Goal: Navigation & Orientation: Find specific page/section

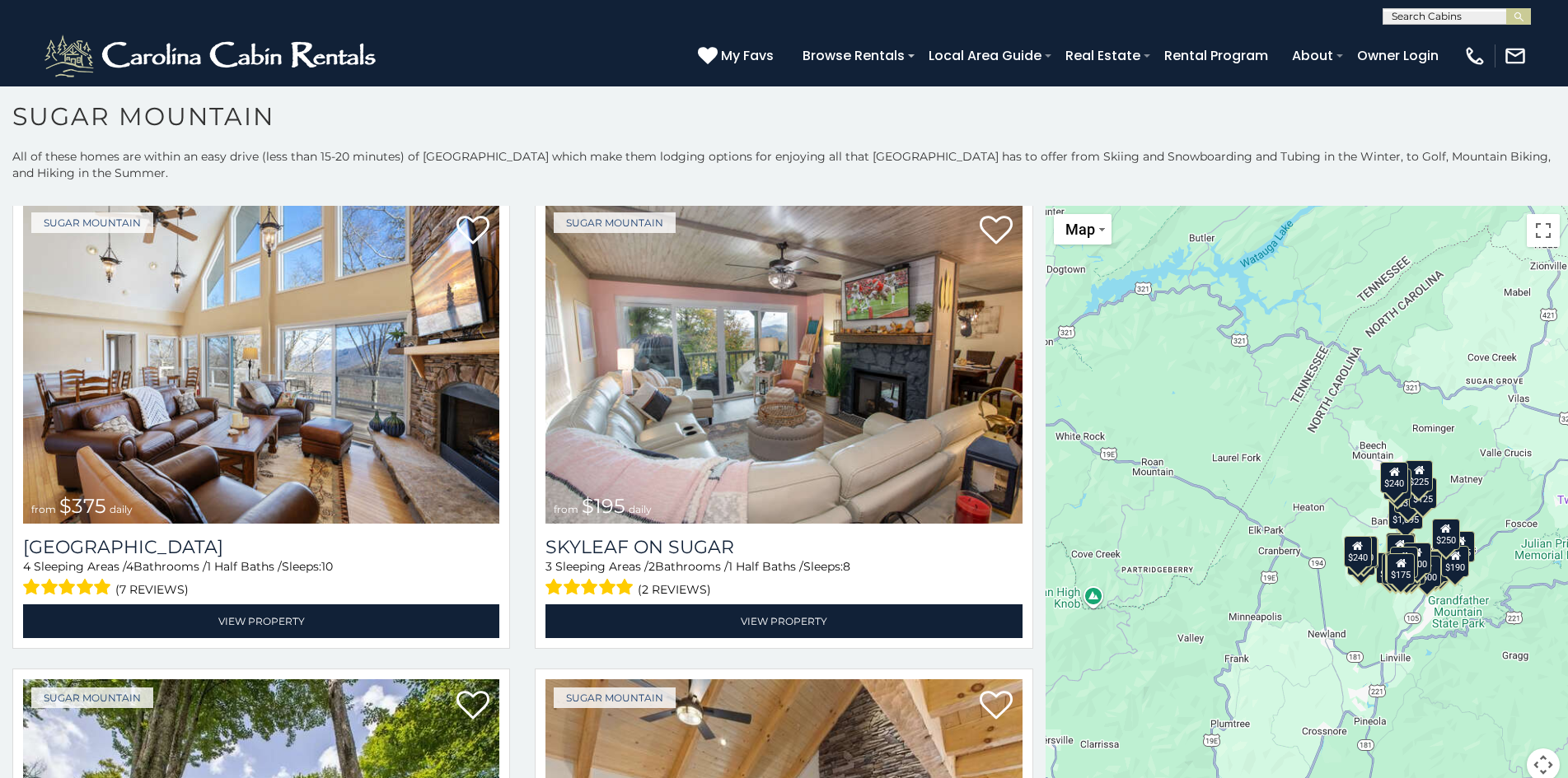
scroll to position [48, 0]
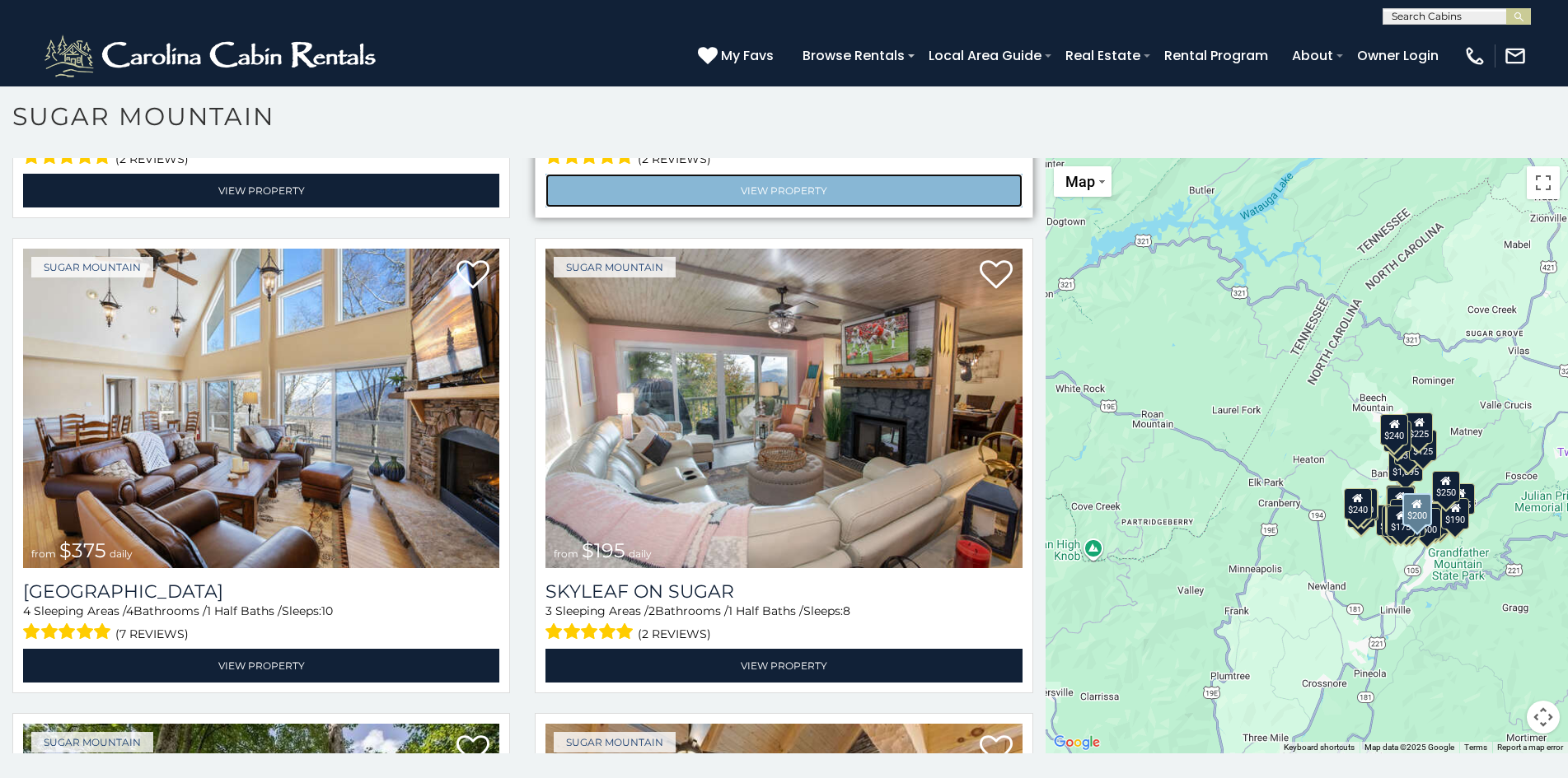
click at [595, 174] on link "View Property" at bounding box center [783, 191] width 476 height 34
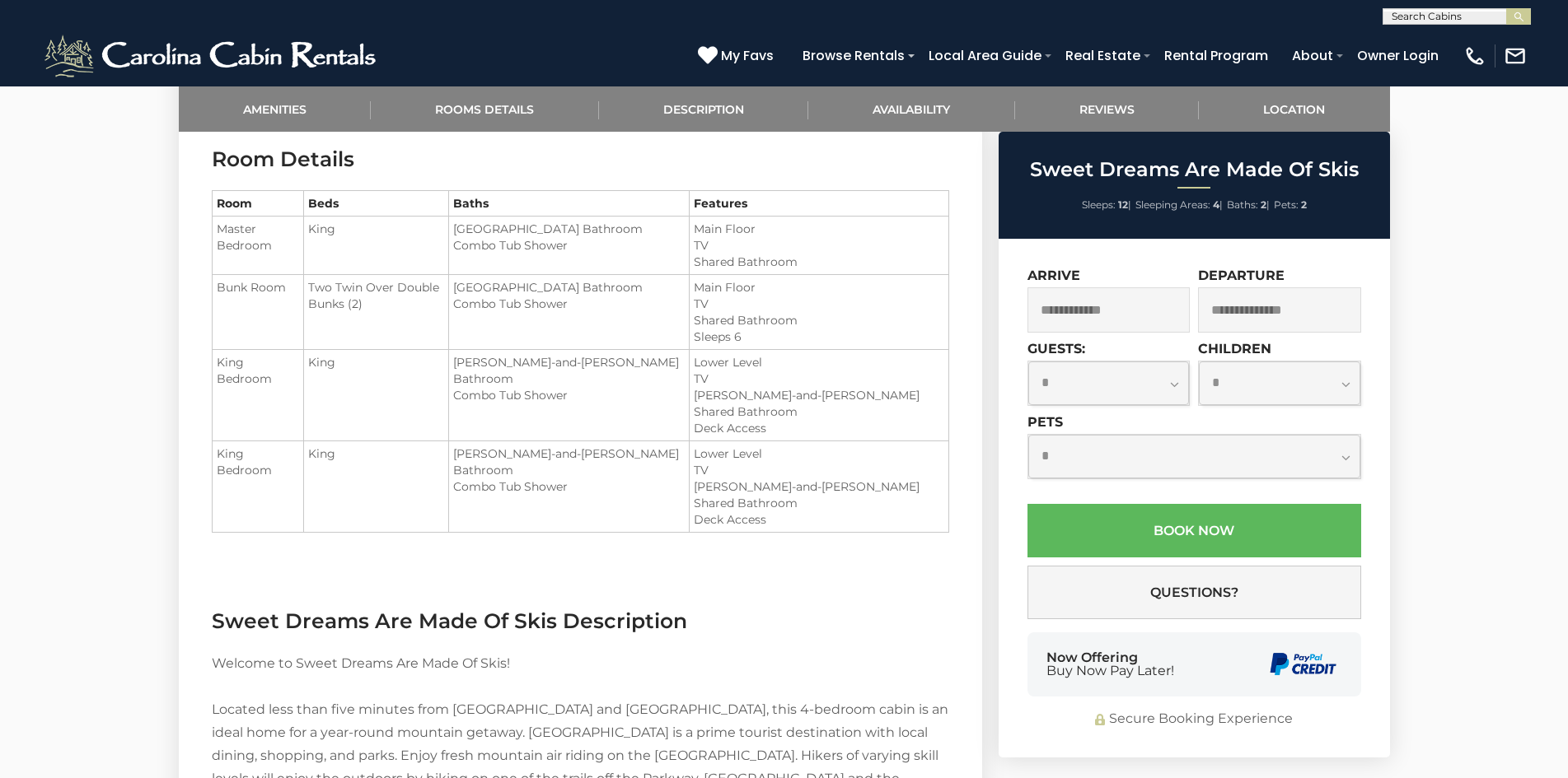
scroll to position [1382, 0]
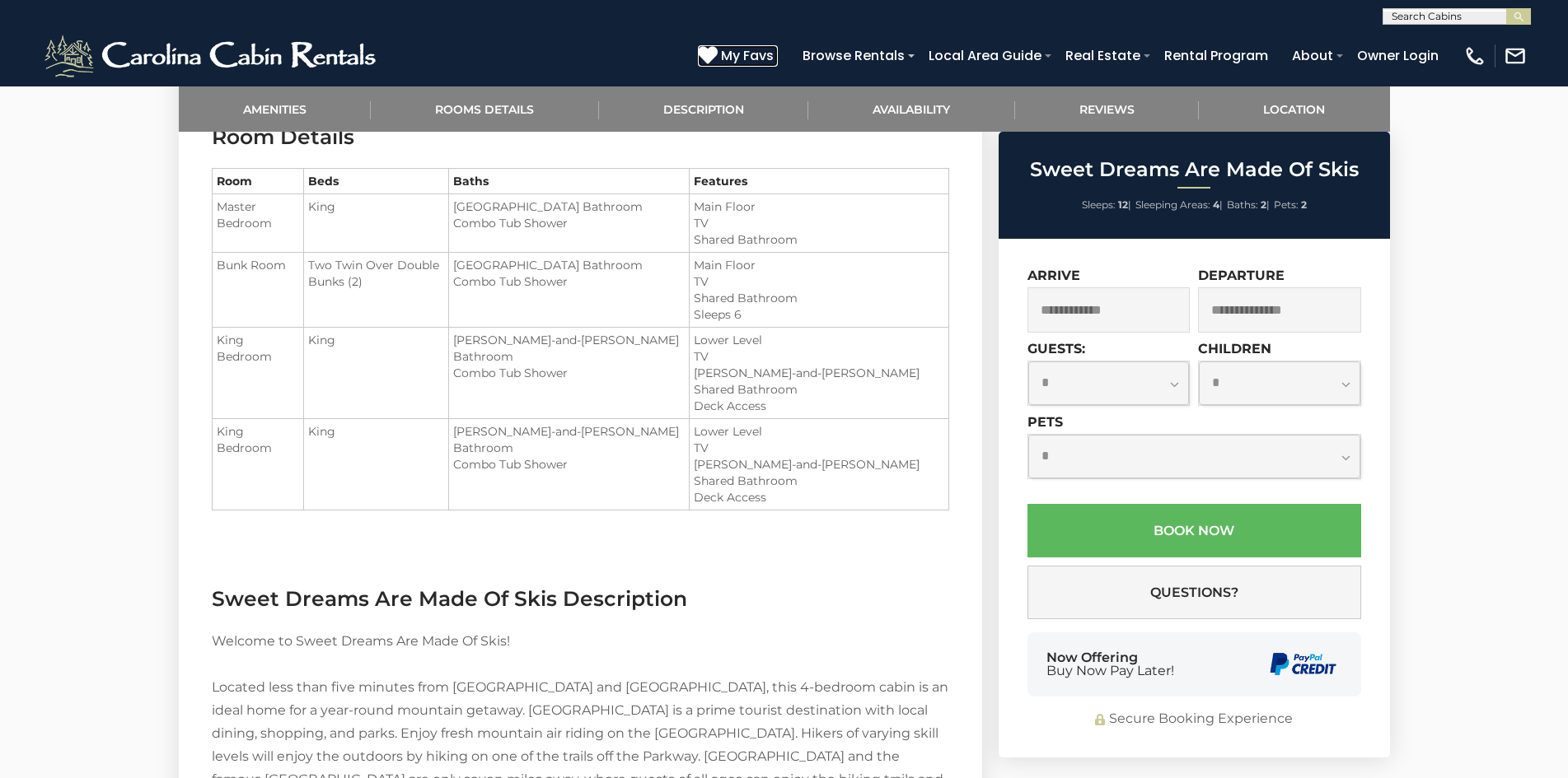
click at [725, 52] on span "My Favs" at bounding box center [747, 56] width 53 height 21
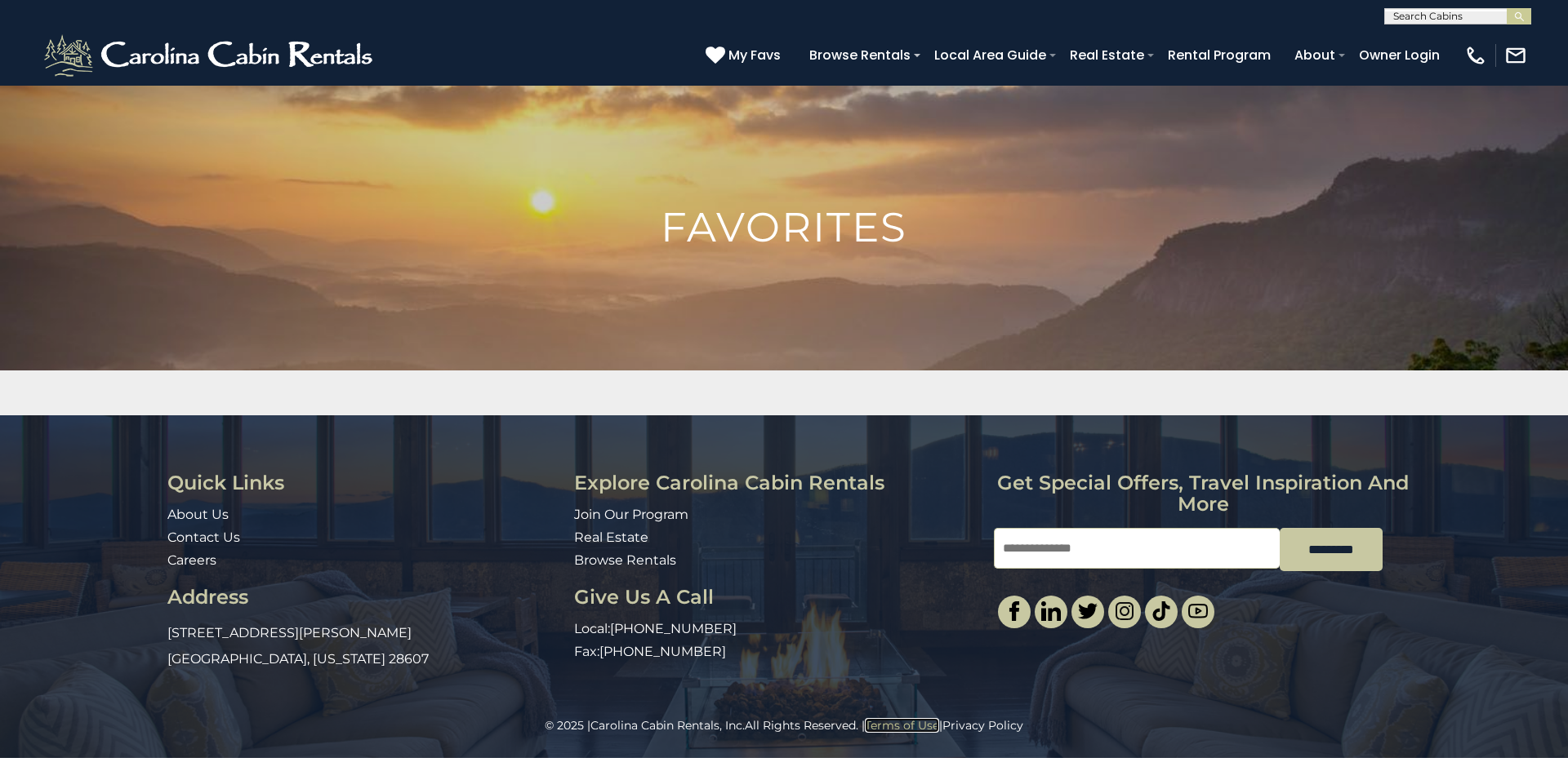
click at [883, 722] on link "Terms of Use" at bounding box center [902, 726] width 75 height 15
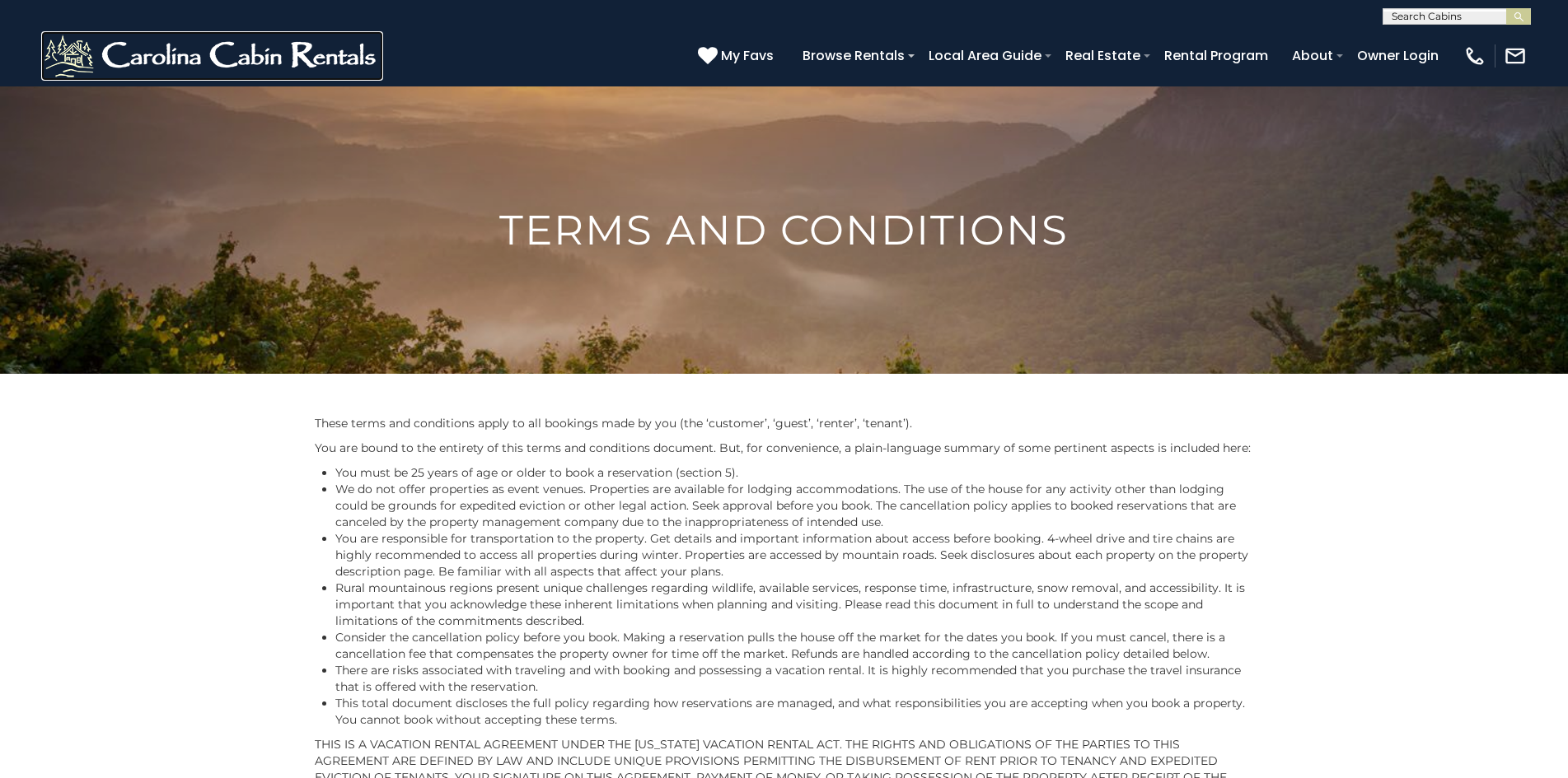
click at [58, 46] on img at bounding box center [212, 56] width 342 height 49
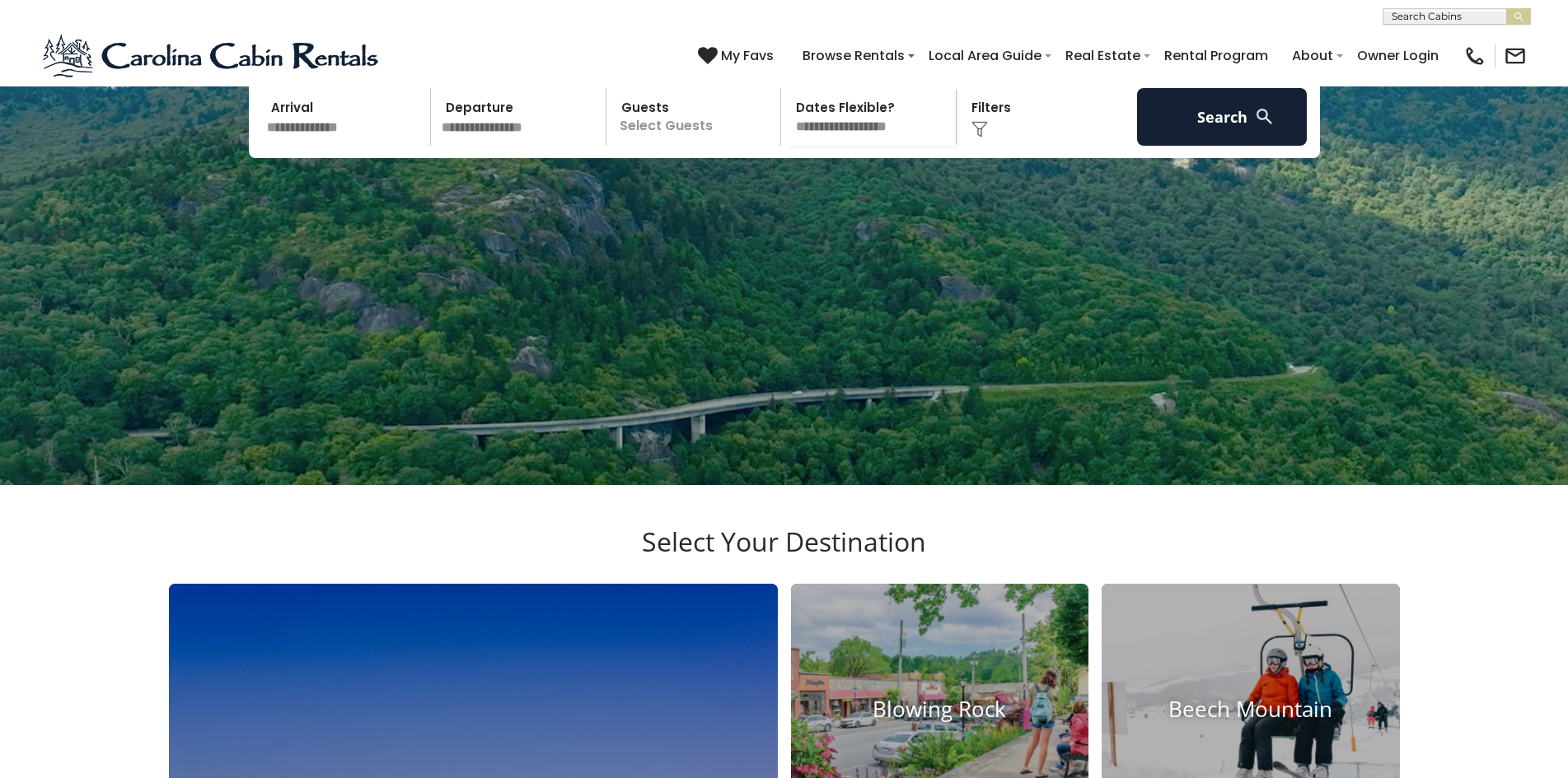
scroll to position [304, 0]
